Goal: Information Seeking & Learning: Learn about a topic

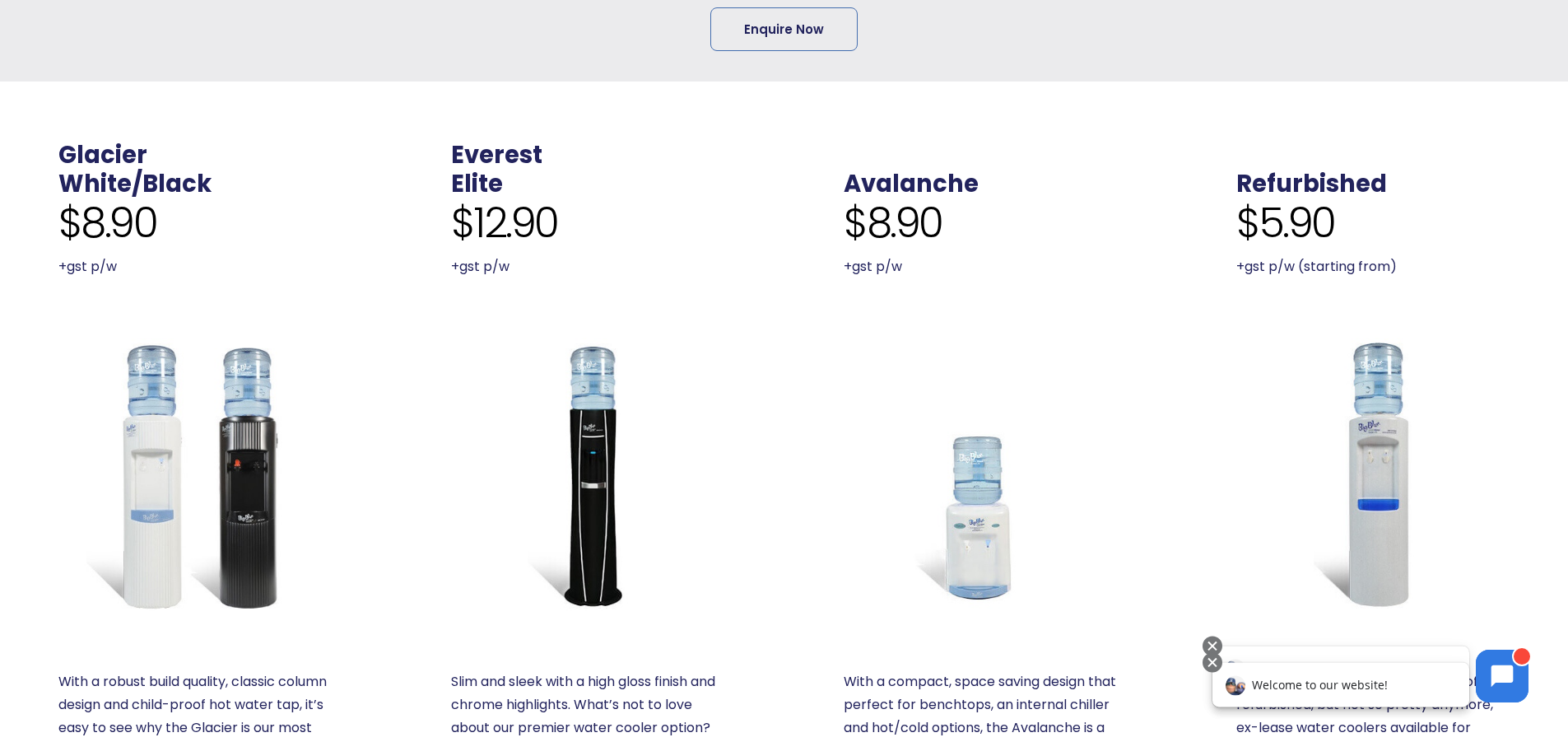
scroll to position [576, 0]
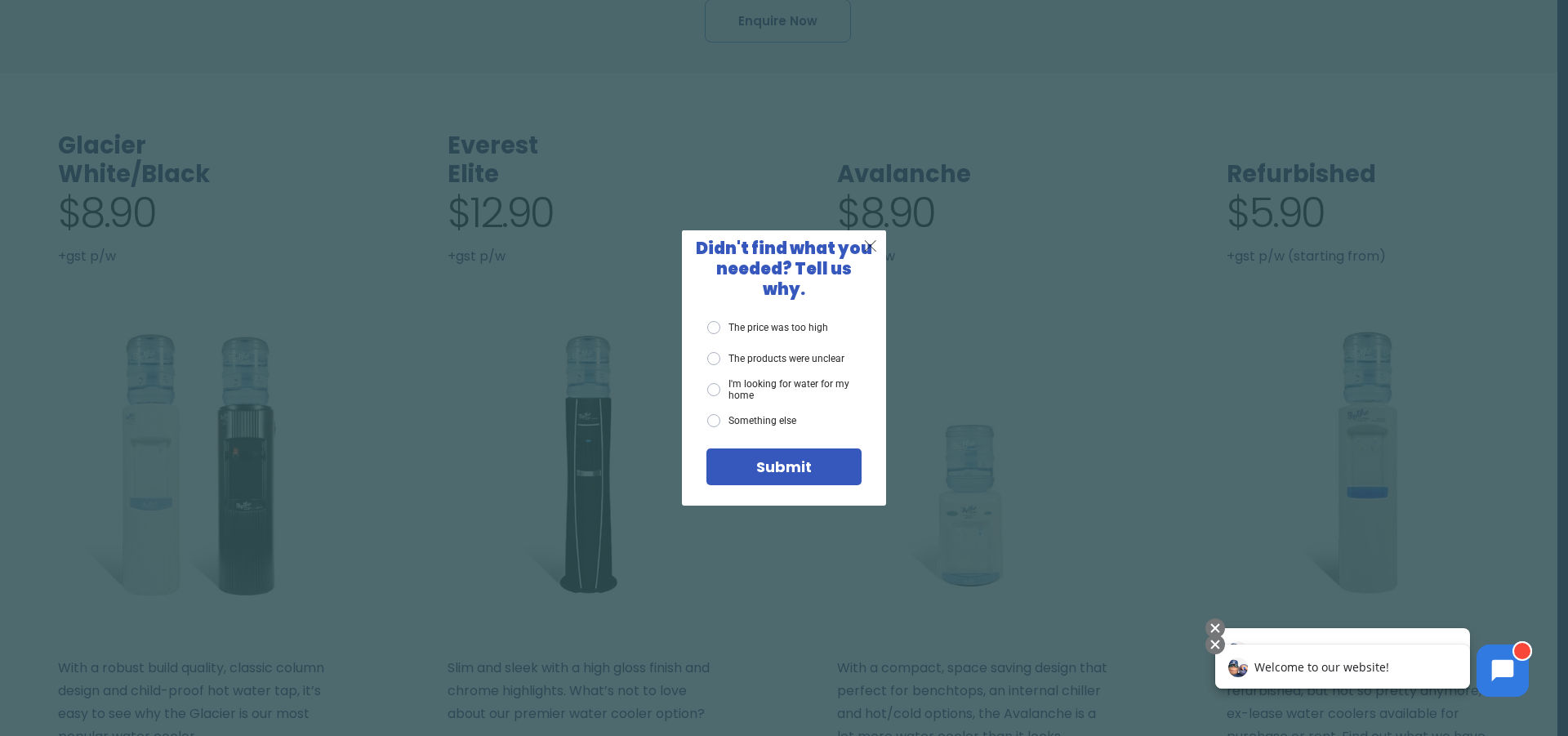
click at [873, 253] on span "X" at bounding box center [870, 245] width 15 height 20
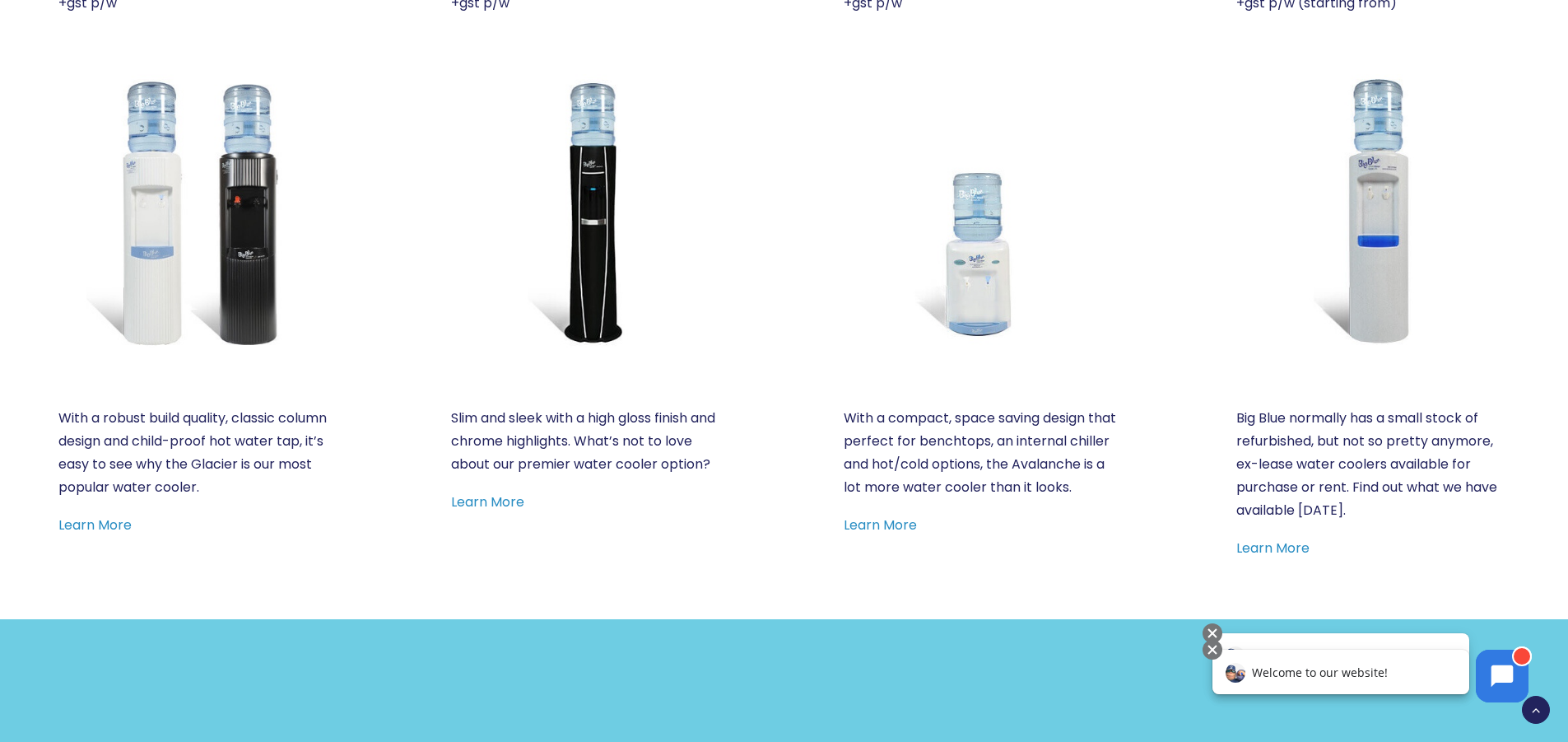
scroll to position [905, 0]
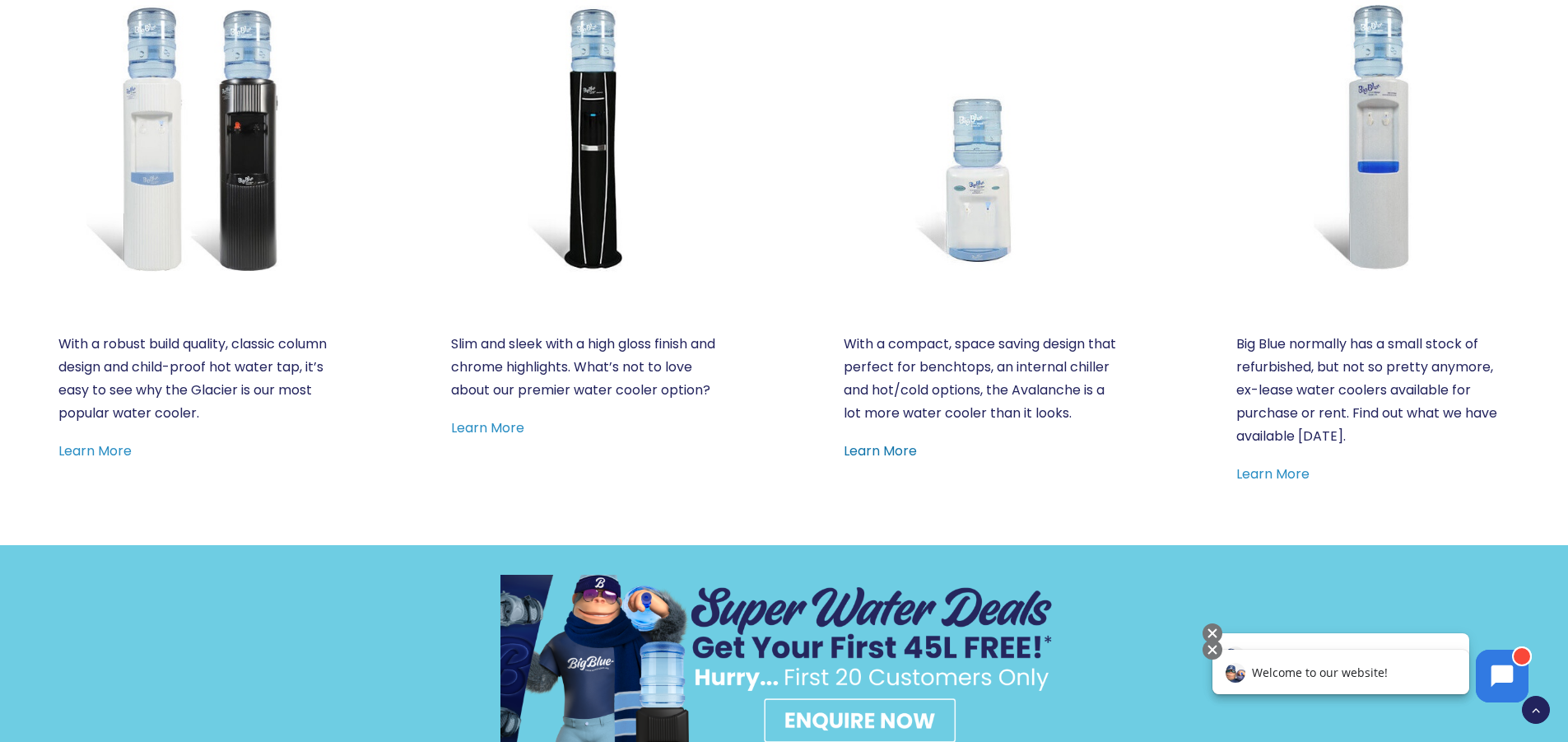
click at [895, 460] on link "Learn More" at bounding box center [879, 451] width 73 height 19
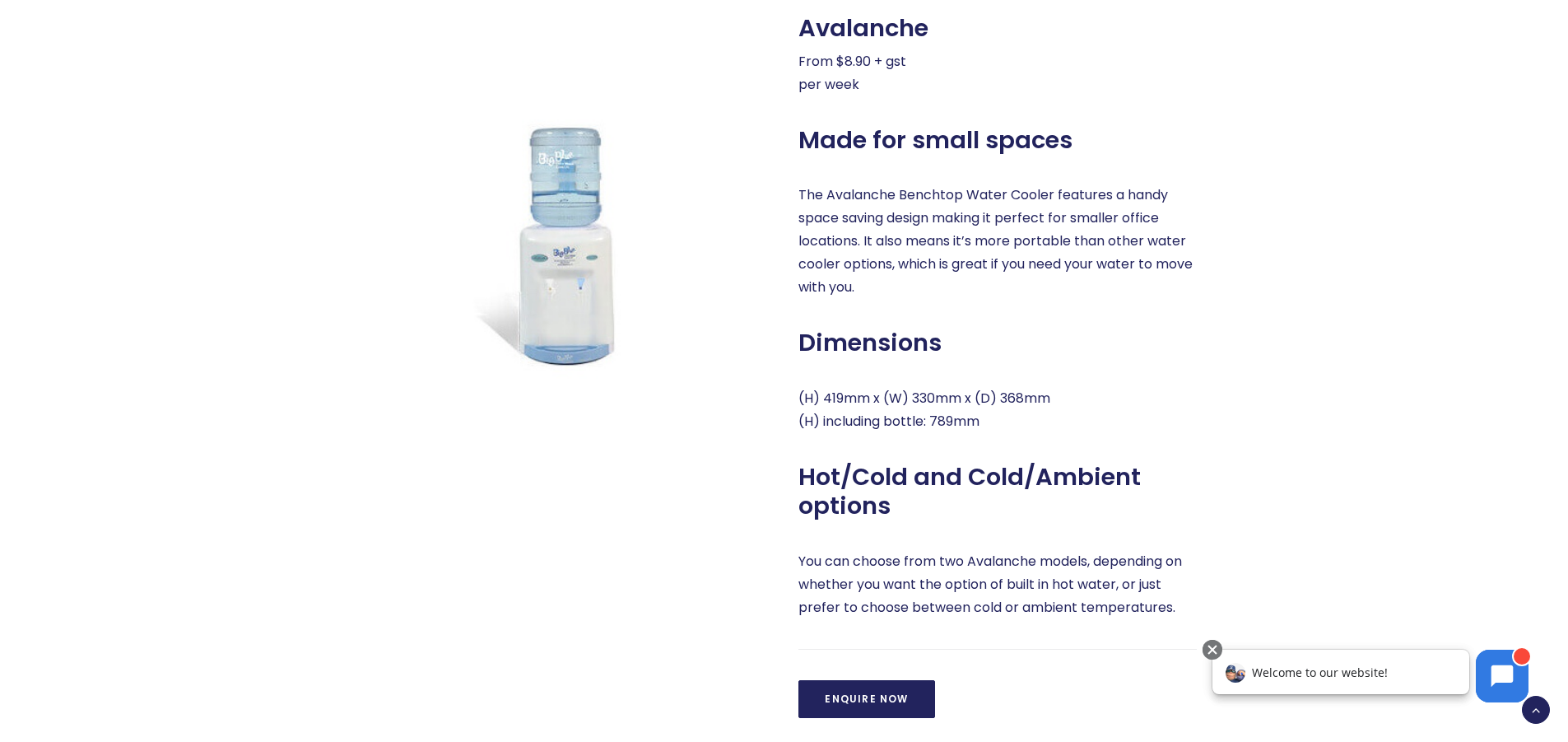
scroll to position [823, 0]
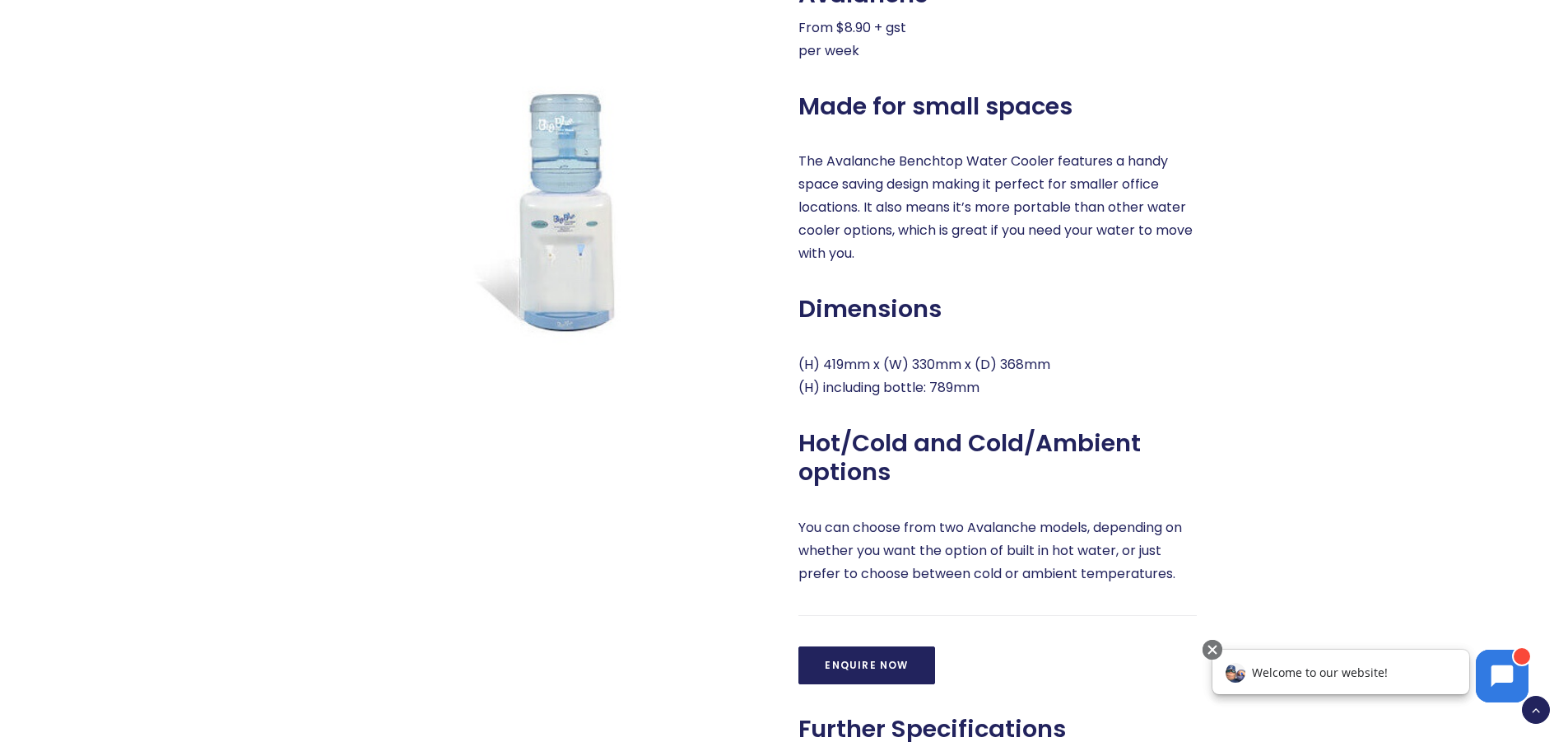
click at [1302, 677] on span "Welcome to our website!" at bounding box center [1319, 672] width 136 height 16
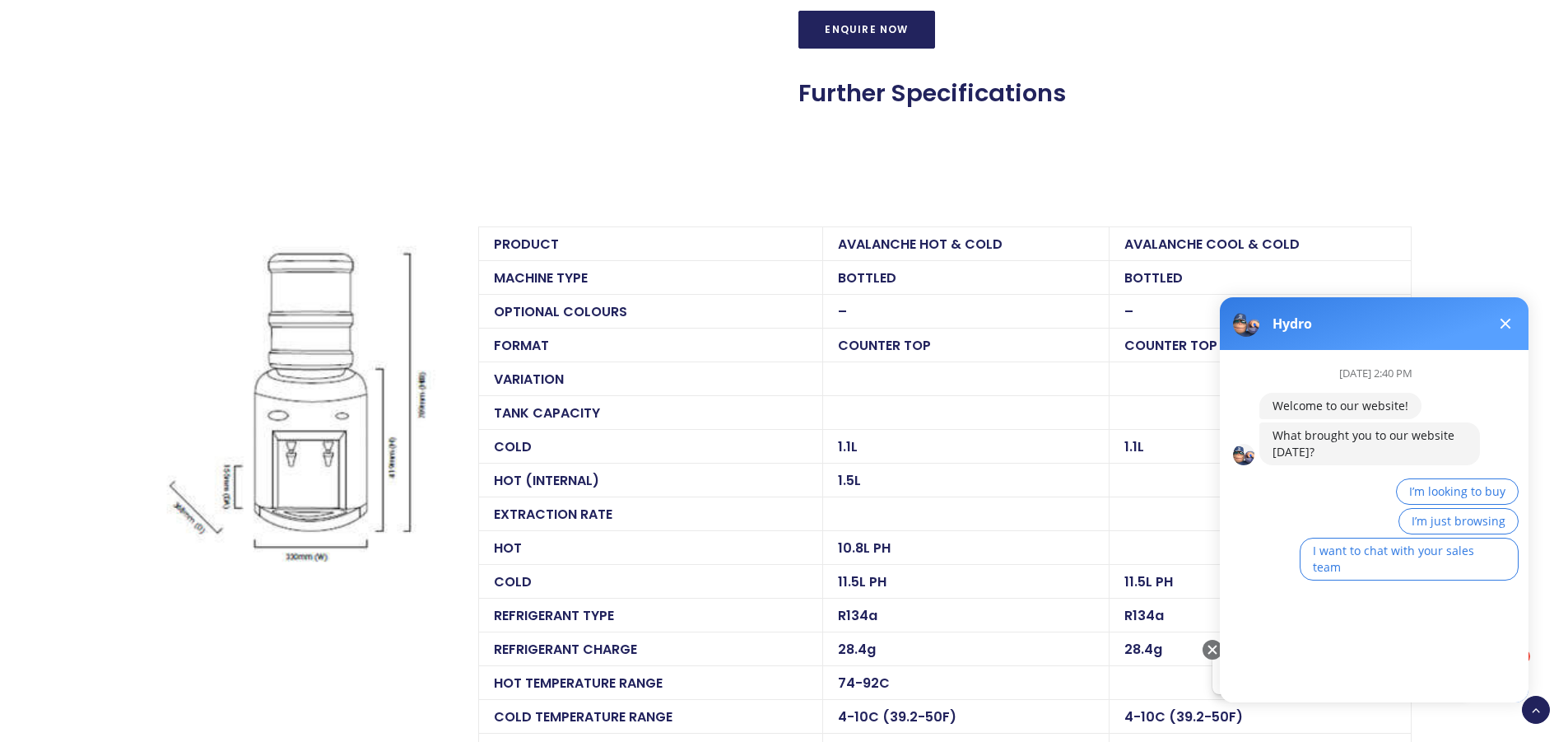
scroll to position [1482, 0]
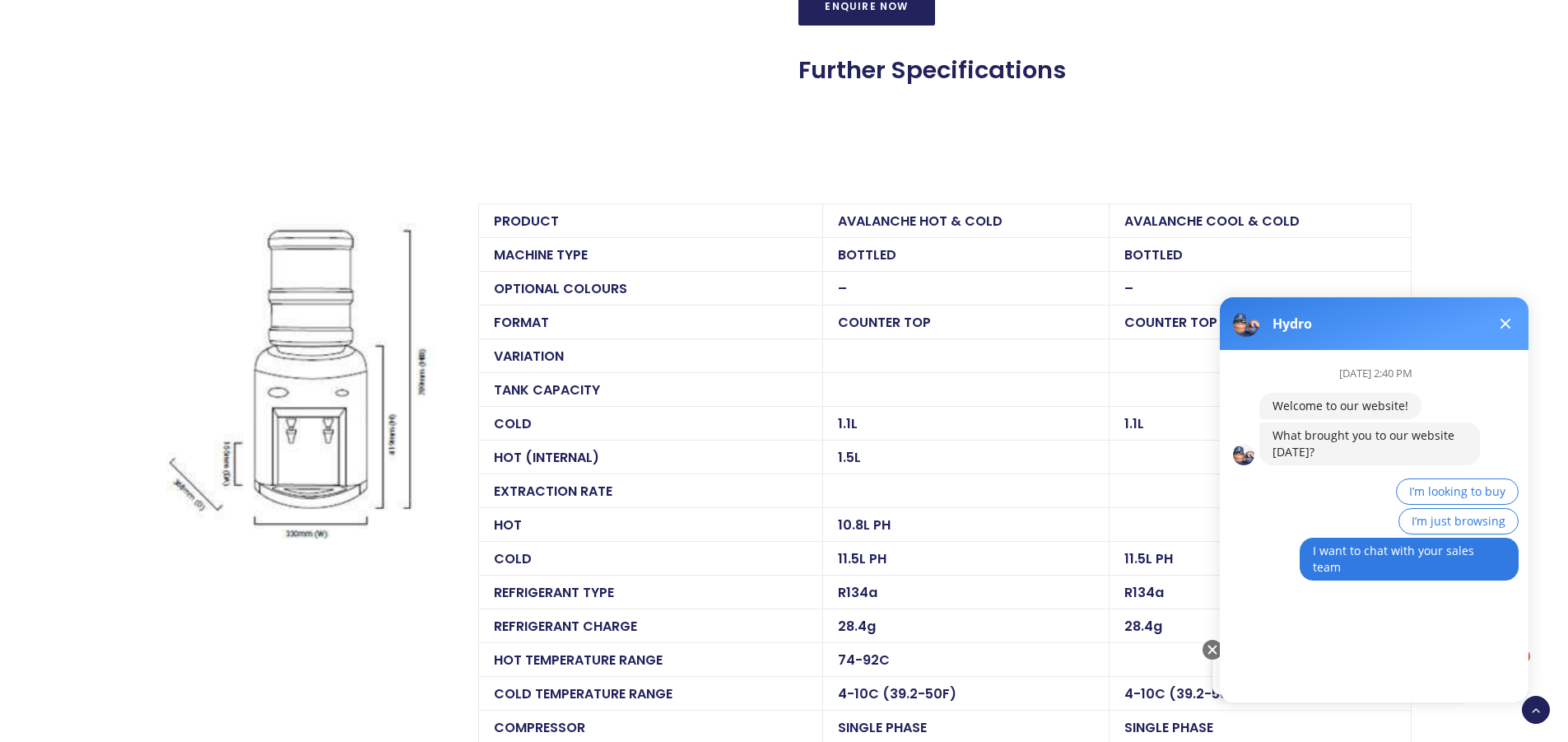
click at [1363, 553] on span "I want to chat with your sales team" at bounding box center [1394, 559] width 161 height 32
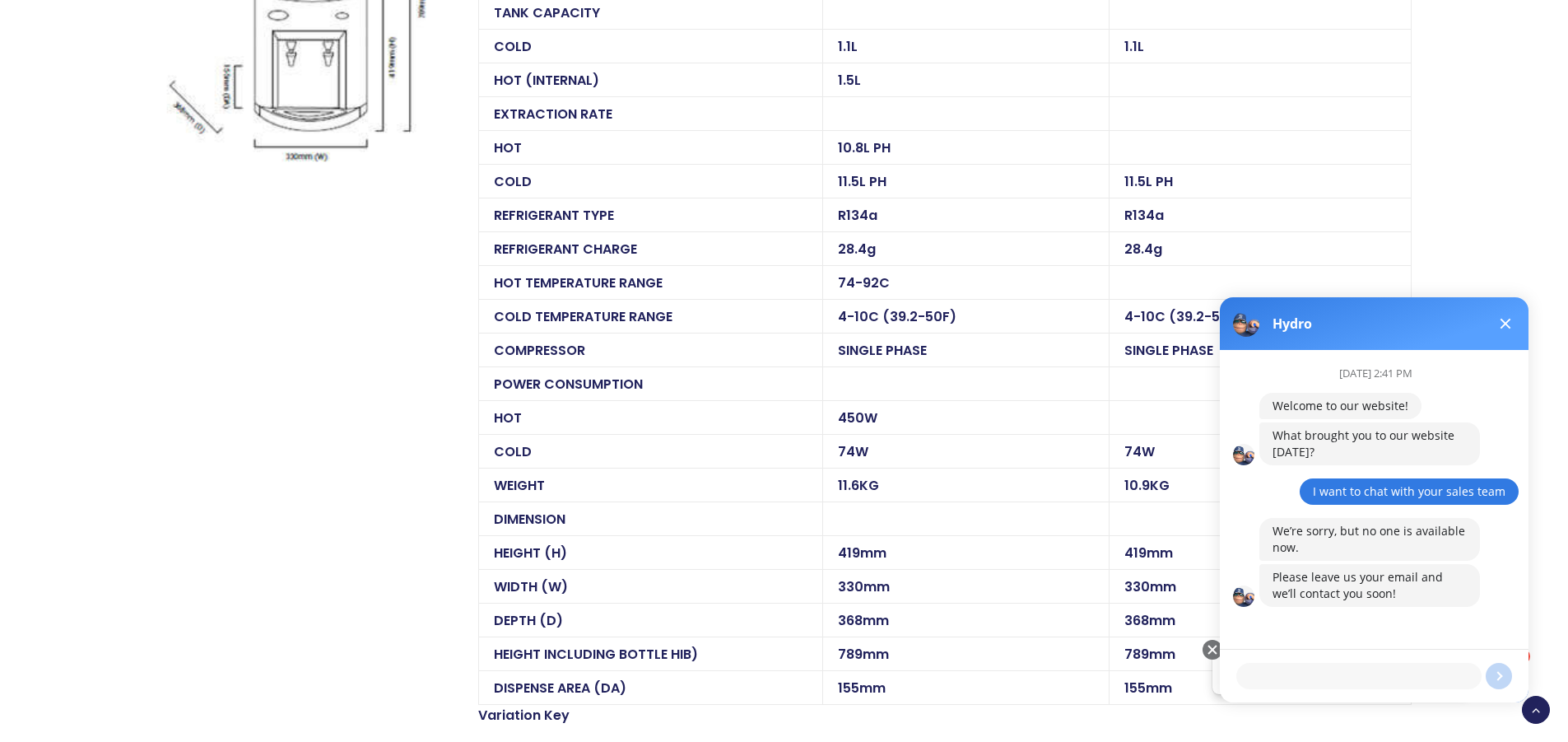
scroll to position [1811, 0]
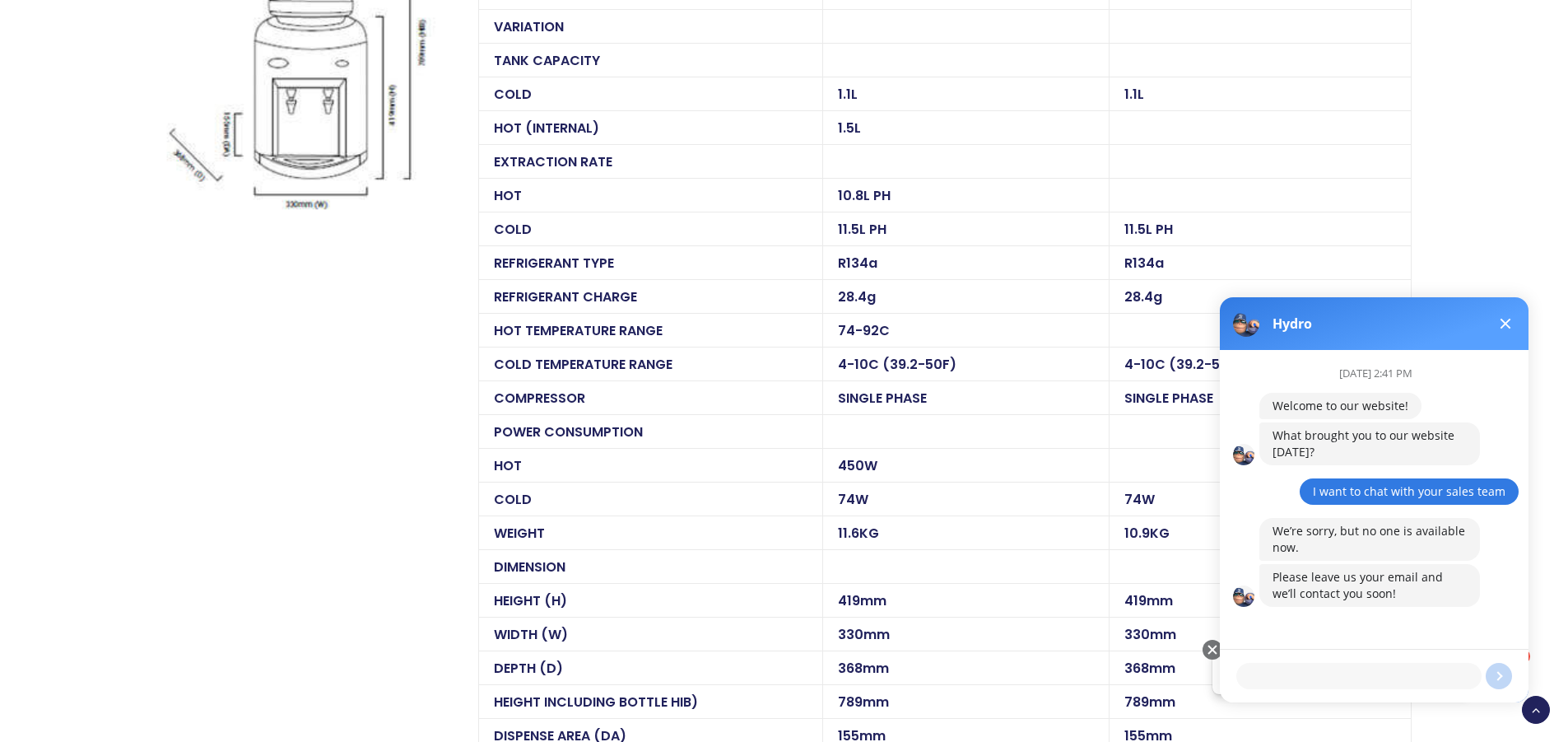
click at [1505, 324] on span at bounding box center [1506, 324] width 11 height 11
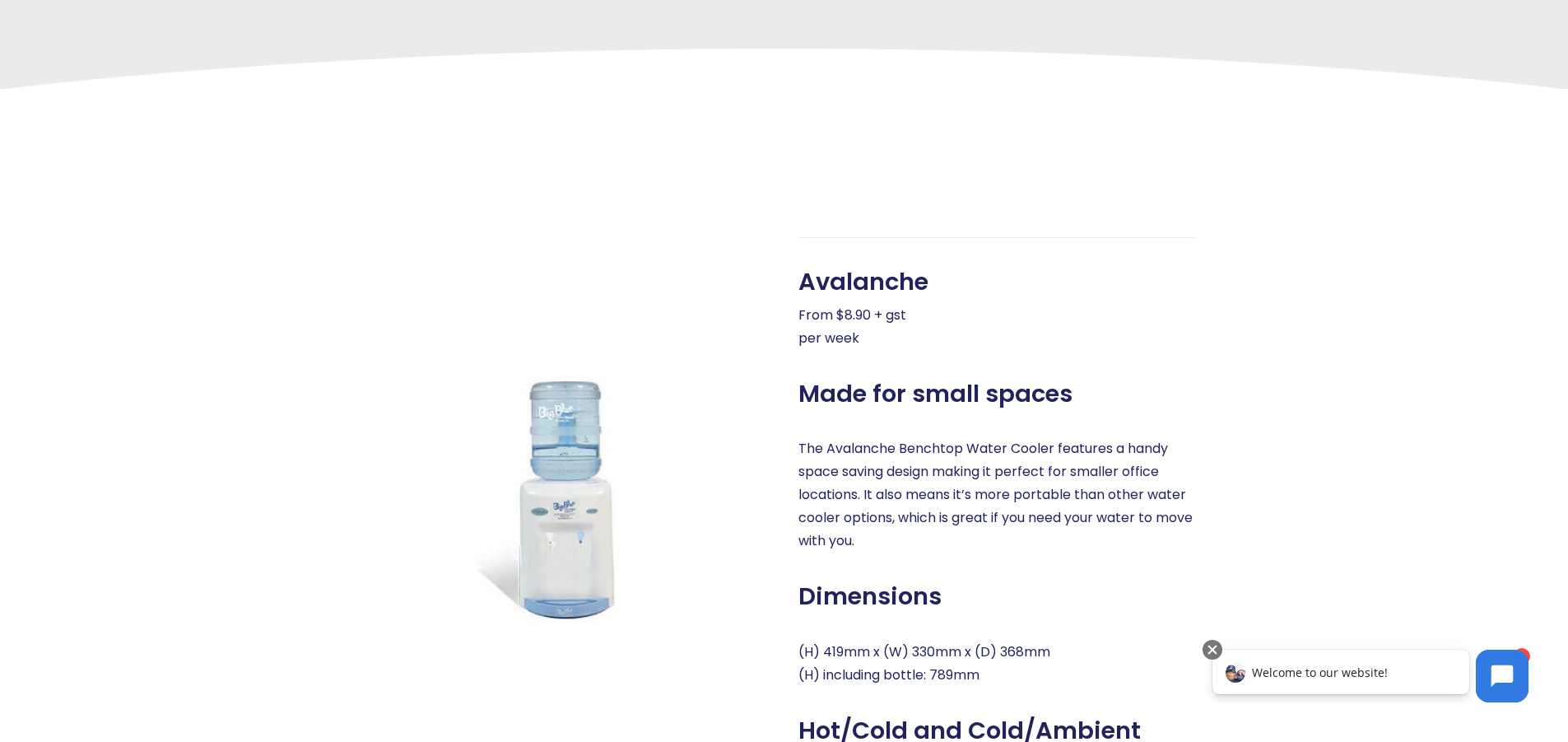
scroll to position [412, 0]
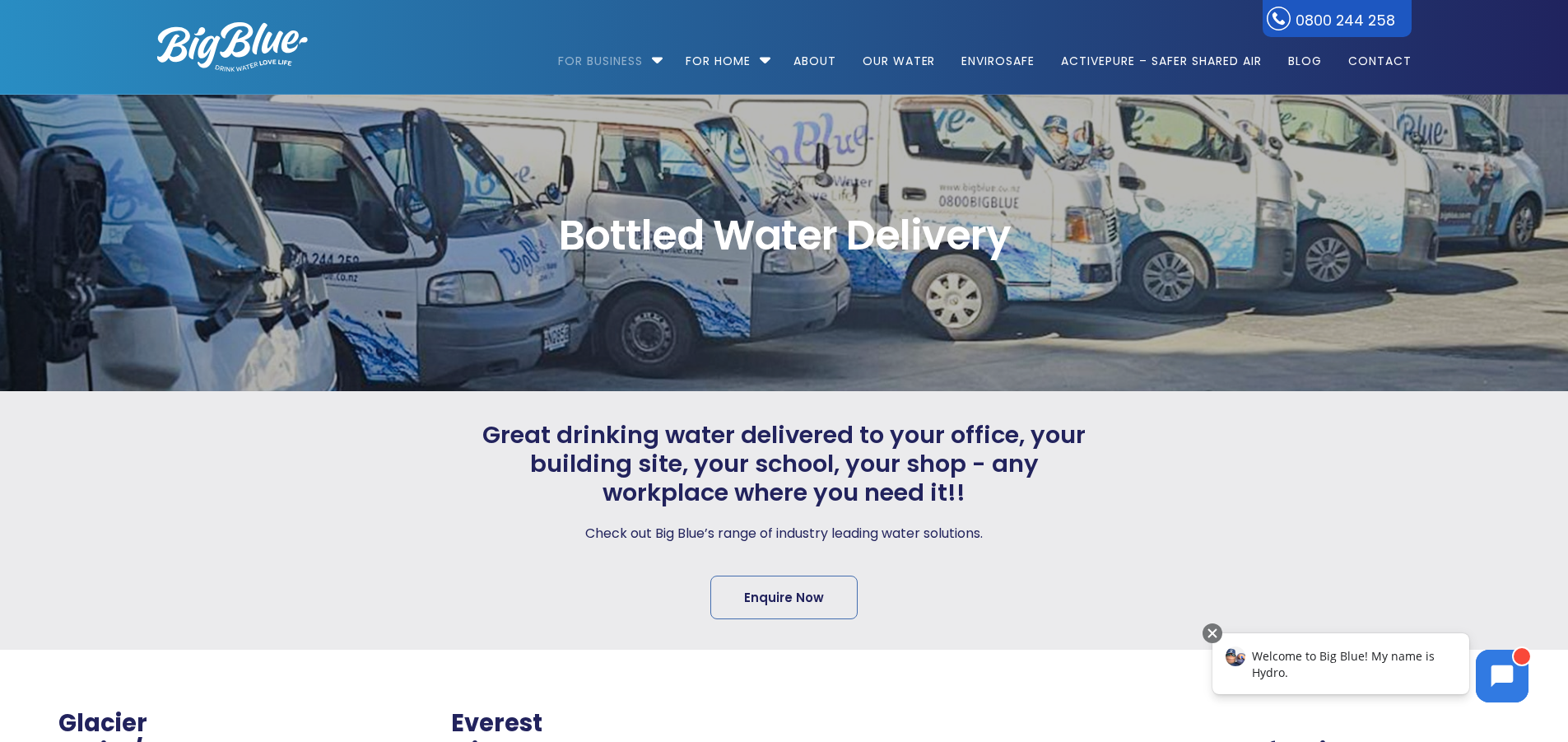
click at [1400, 505] on div at bounding box center [1251, 519] width 321 height 198
